Goal: Information Seeking & Learning: Learn about a topic

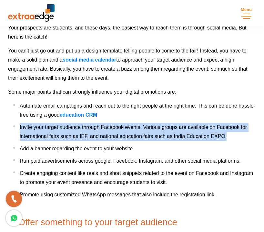
scroll to position [1428, 0]
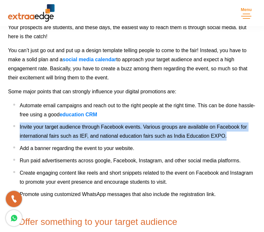
click at [159, 158] on span "Run paid advertisements across google, Facebook, Instagram, and other social me…" at bounding box center [130, 159] width 221 height 5
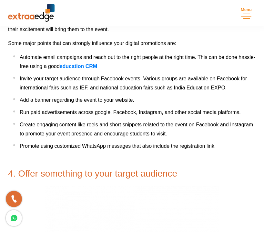
scroll to position [1478, 0]
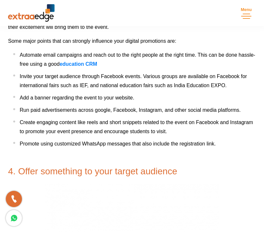
click at [132, 102] on ul "Automate email campaigns and reach out to the right people at the right time. T…" at bounding box center [134, 99] width 243 height 98
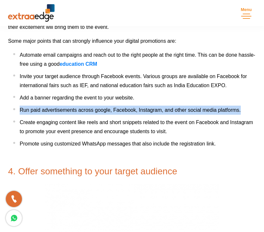
click at [114, 88] on span "Invite your target audience through Facebook events. Various groups are availab…" at bounding box center [134, 80] width 228 height 15
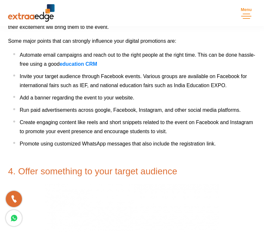
click at [114, 88] on span "Invite your target audience through Facebook events. Various groups are availab…" at bounding box center [134, 80] width 228 height 15
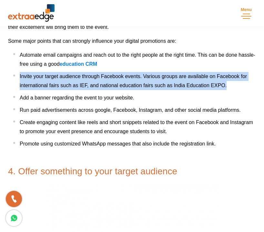
click at [99, 96] on span "Add a banner regarding the event to your website." at bounding box center [77, 97] width 115 height 5
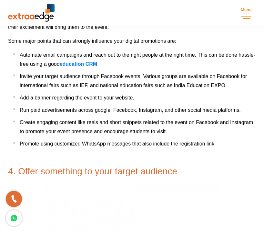
click at [99, 96] on span "Add a banner regarding the event to your website." at bounding box center [77, 97] width 115 height 5
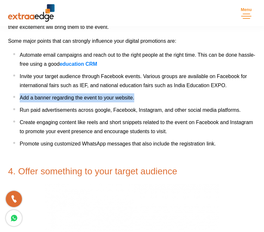
click at [97, 106] on li "Run paid advertisements across google, Facebook, Instagram, and other social me…" at bounding box center [134, 109] width 243 height 9
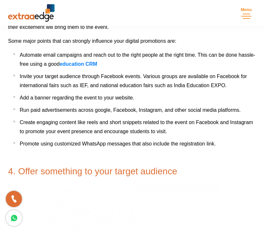
click at [97, 106] on li "Run paid advertisements across google, Facebook, Instagram, and other social me…" at bounding box center [134, 109] width 243 height 9
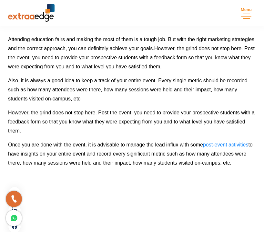
scroll to position [2330, 0]
